Goal: Find specific page/section: Find specific page/section

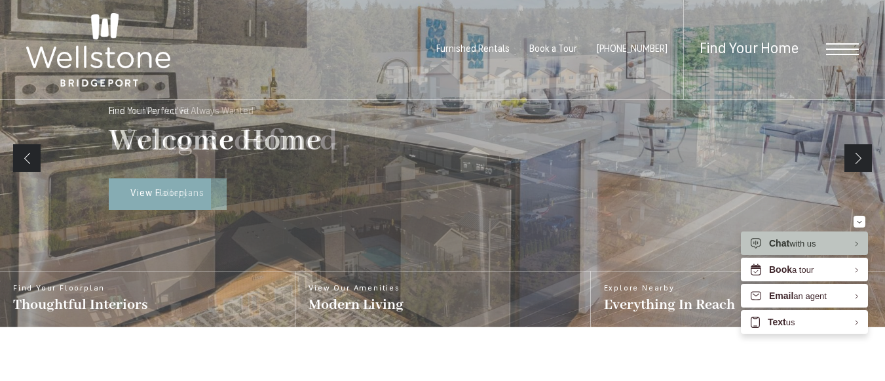
scroll to position [16, 0]
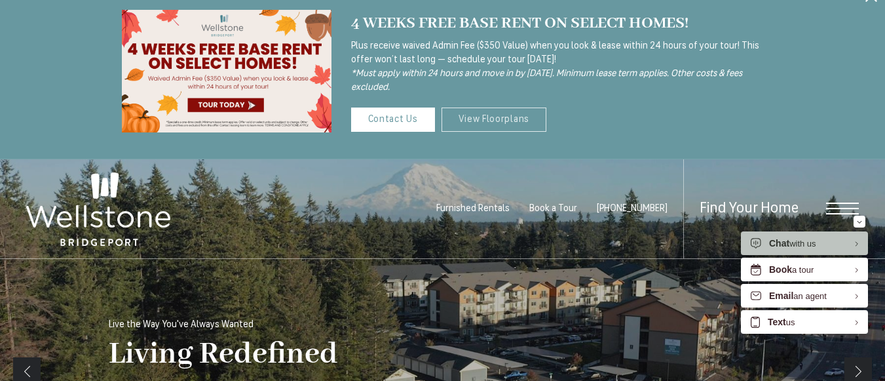
click at [459, 119] on link "View Floorplans" at bounding box center [494, 119] width 105 height 24
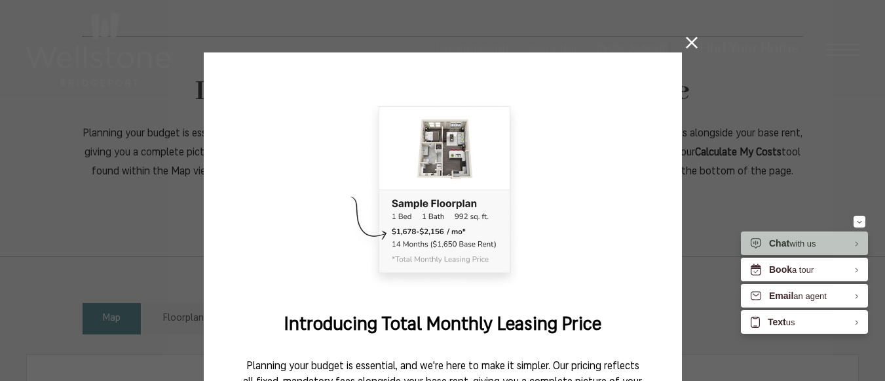
click at [689, 44] on icon at bounding box center [692, 43] width 12 height 12
click at [687, 42] on div "Find Your Home" at bounding box center [771, 49] width 176 height 99
click at [682, 39] on ul "Furnished Rentals Book a Tour (253) 400-3144" at bounding box center [559, 49] width 247 height 99
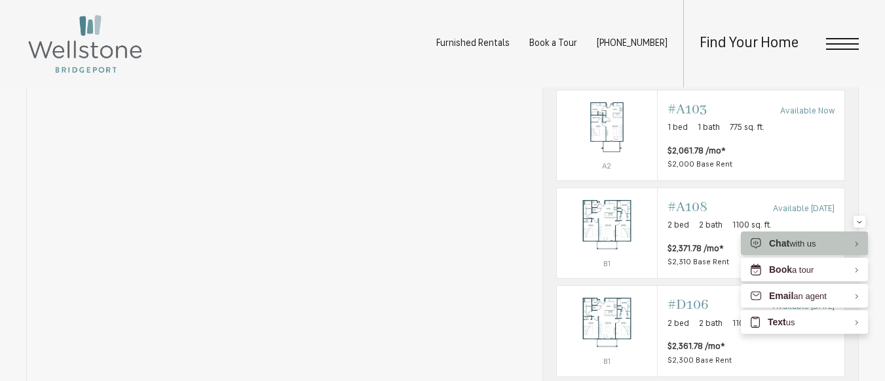
scroll to position [898, 0]
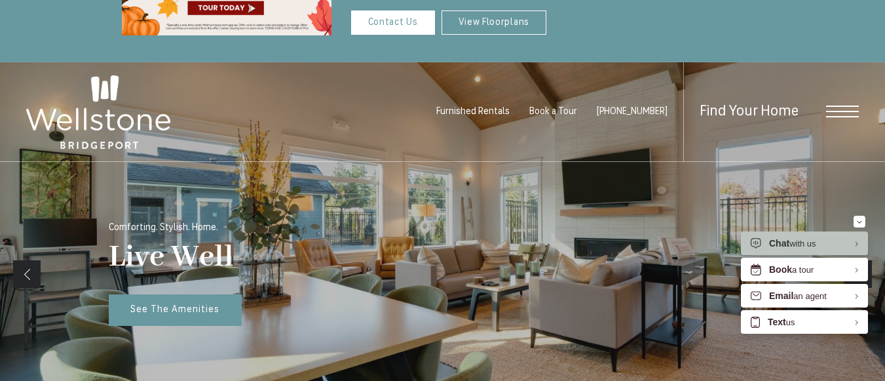
scroll to position [113, 0]
